Goal: Information Seeking & Learning: Check status

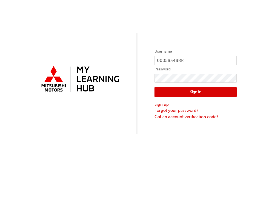
click at [180, 93] on button "Sign In" at bounding box center [195, 92] width 82 height 10
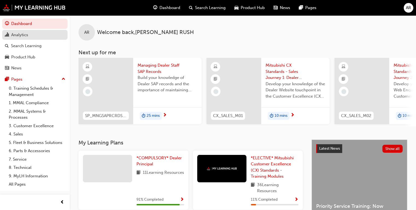
click at [23, 38] on div "Analytics" at bounding box center [19, 35] width 17 height 6
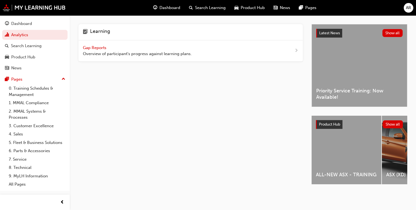
click at [275, 49] on span "next-icon" at bounding box center [297, 50] width 4 height 7
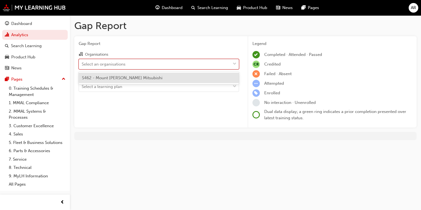
click at [237, 63] on div at bounding box center [234, 64] width 8 height 10
click at [82, 63] on input "Organisations option S462 - Mount [PERSON_NAME] Mitsubishi focused, 1 of 1. 1 r…" at bounding box center [82, 63] width 1 height 5
click at [216, 79] on div "S462 - Mount [PERSON_NAME] Mitsubishi" at bounding box center [159, 78] width 160 height 11
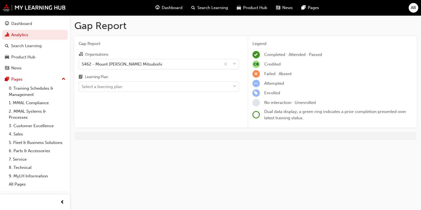
click at [243, 91] on div "Gap Report Organisations S462 - Mount [PERSON_NAME] Mitsubishi Learning Plan Se…" at bounding box center [158, 81] width 169 height 91
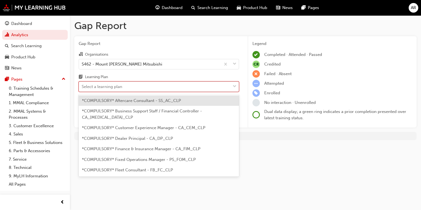
click at [228, 86] on div "Select a learning plan" at bounding box center [154, 87] width 151 height 10
click at [82, 86] on input "Learning Plan option *COMPULSORY* Aftercare Consultant - SS_AC_CLP focused, 1 o…" at bounding box center [82, 86] width 1 height 5
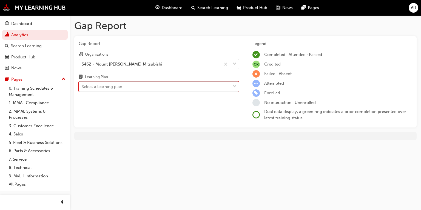
click at [228, 86] on div "Select a learning plan" at bounding box center [154, 87] width 151 height 10
click at [82, 86] on input "Learning Plan 0 results available. Select is focused ,type to refine list, pres…" at bounding box center [82, 86] width 1 height 5
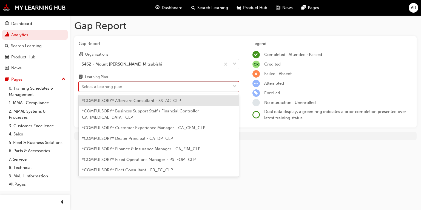
click at [228, 86] on div "Select a learning plan" at bounding box center [154, 87] width 151 height 10
click at [82, 86] on input "Learning Plan option *COMPULSORY* Aftercare Consultant - SS_AC_CLP focused, 1 o…" at bounding box center [82, 86] width 1 height 5
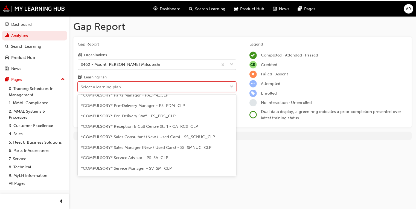
scroll to position [151, 0]
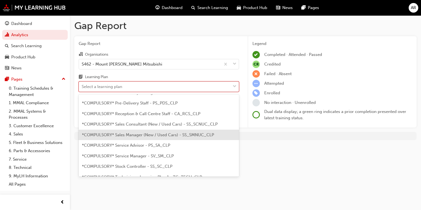
click at [209, 132] on span "*COMPULSORY* Sales Manager (New / Used Cars) - SS_SMNUC_CLP" at bounding box center [148, 134] width 132 height 5
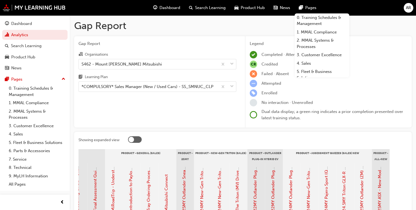
click at [165, 12] on div "Dashboard" at bounding box center [167, 7] width 36 height 11
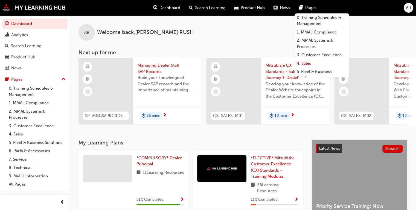
click at [275, 64] on link "4. Sales" at bounding box center [322, 63] width 55 height 8
